Goal: Task Accomplishment & Management: Manage account settings

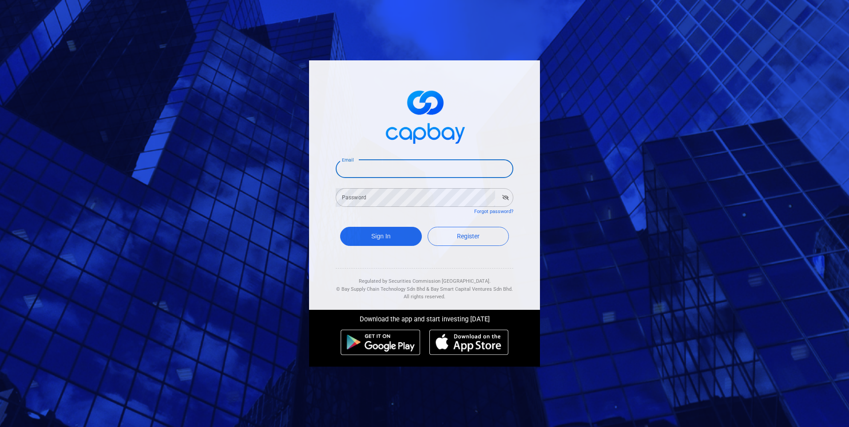
click at [429, 165] on input "Email" at bounding box center [425, 168] width 178 height 19
type input "[EMAIL_ADDRESS][DOMAIN_NAME]"
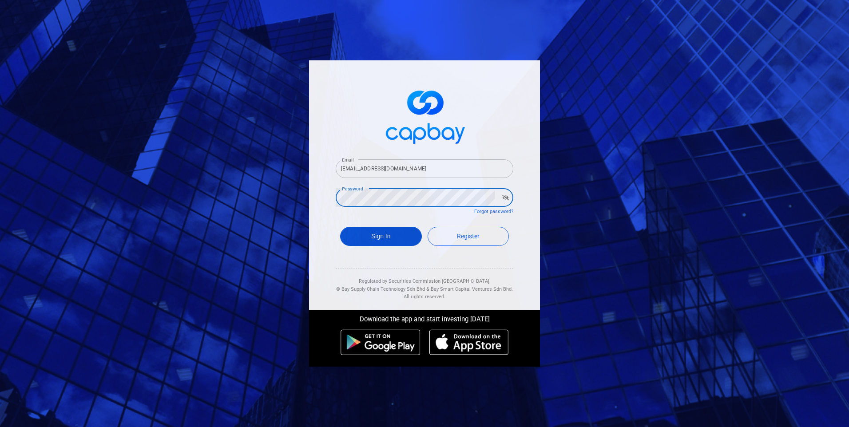
click at [390, 235] on button "Sign In" at bounding box center [381, 236] width 82 height 19
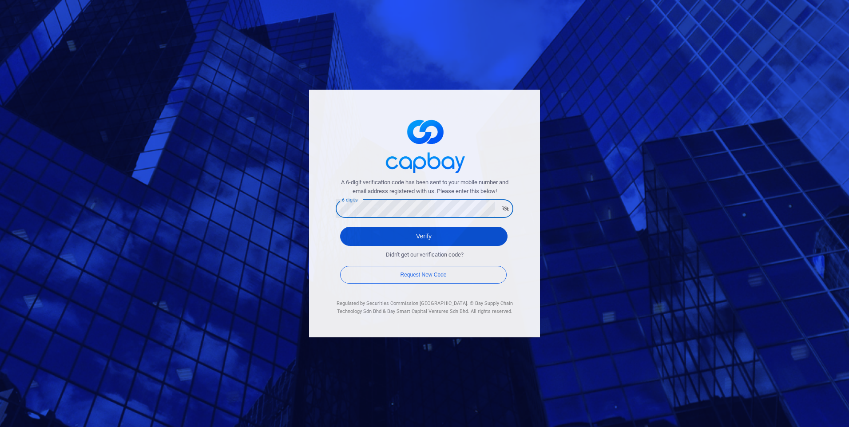
click at [400, 234] on button "Verify" at bounding box center [423, 236] width 167 height 19
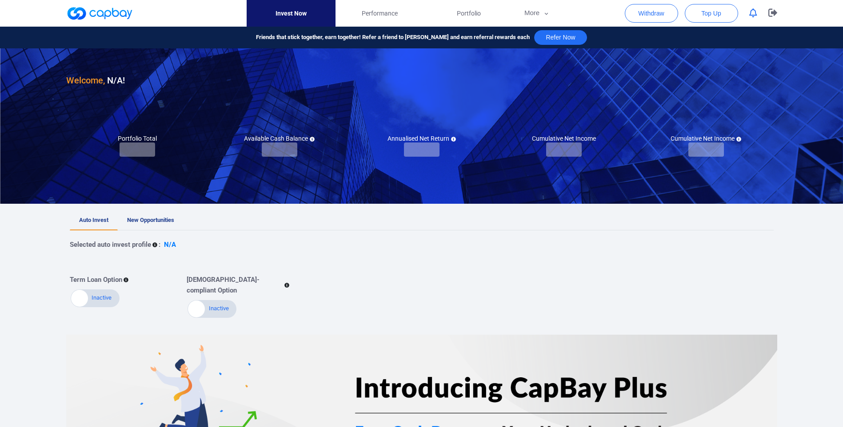
checkbox input "true"
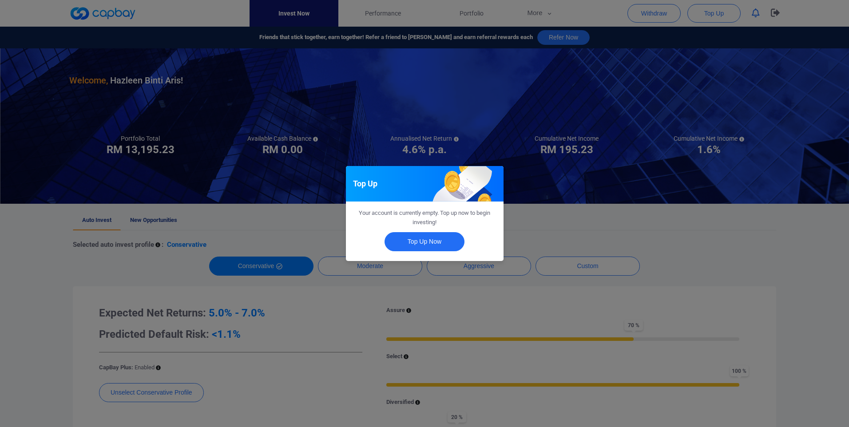
click at [554, 209] on div "Top Up Your account is currently empty. Top up now to begin investing! Top Up N…" at bounding box center [424, 213] width 849 height 427
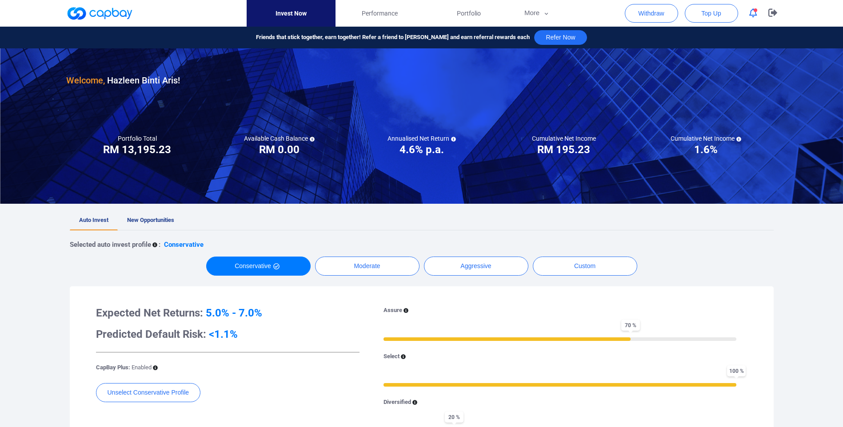
scroll to position [44, 0]
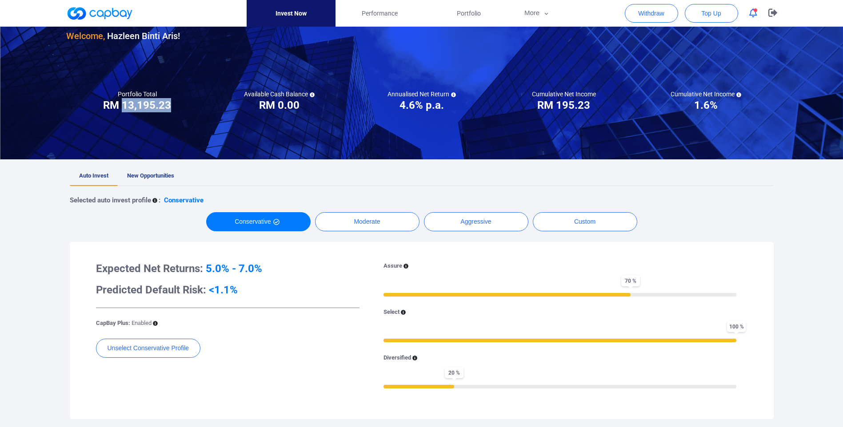
drag, startPoint x: 123, startPoint y: 105, endPoint x: 169, endPoint y: 100, distance: 46.4
click at [169, 100] on h3 "RM 13,195.23" at bounding box center [137, 105] width 68 height 14
copy h3 "13,195.23"
click at [469, 12] on span "Portfolio" at bounding box center [469, 13] width 24 height 10
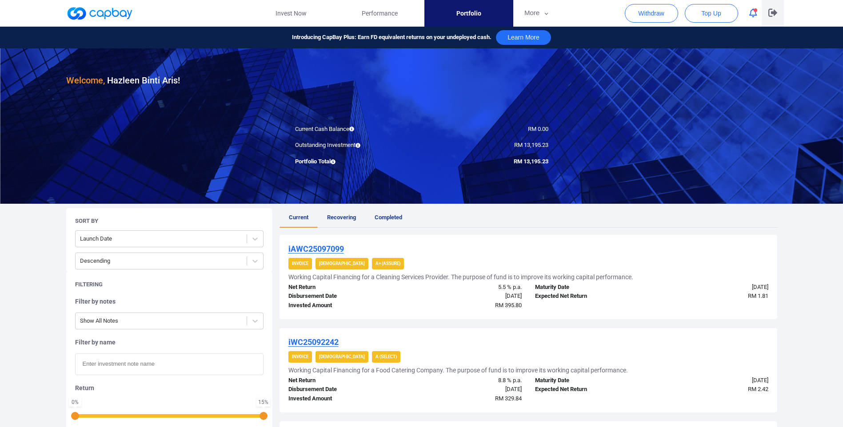
click at [770, 12] on icon "button" at bounding box center [772, 12] width 9 height 8
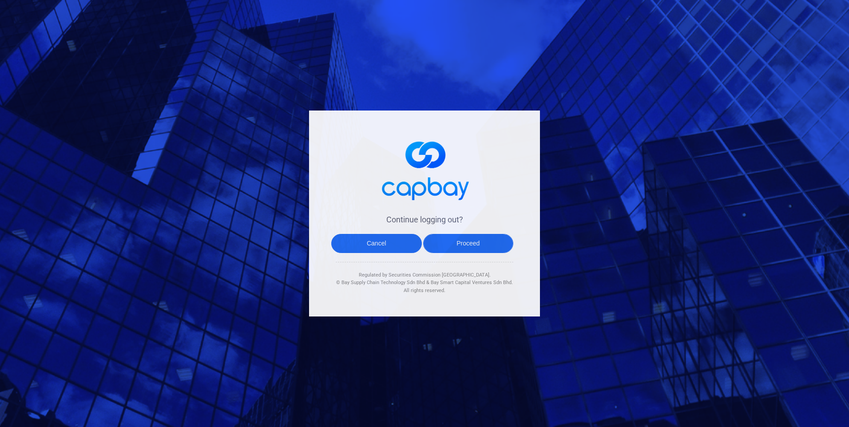
click at [467, 245] on button "Proceed" at bounding box center [468, 243] width 91 height 19
